Goal: Transaction & Acquisition: Download file/media

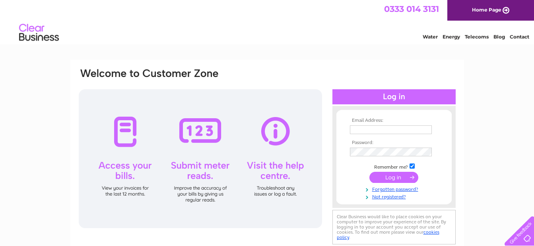
type input "milners105@gmail.com"
click at [386, 178] on input "submit" at bounding box center [393, 177] width 49 height 11
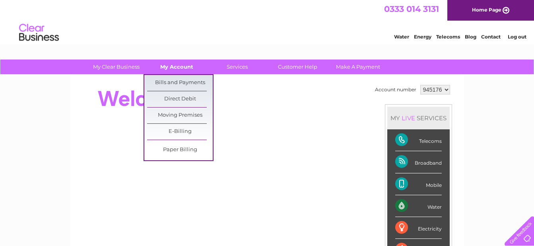
click at [181, 65] on link "My Account" at bounding box center [177, 67] width 66 height 15
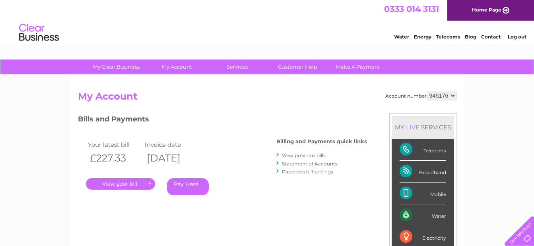
click at [126, 184] on link "." at bounding box center [120, 184] width 69 height 12
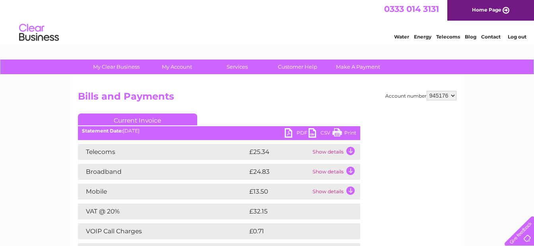
click at [288, 132] on link "PDF" at bounding box center [297, 134] width 24 height 12
